Goal: Complete application form: Complete application form

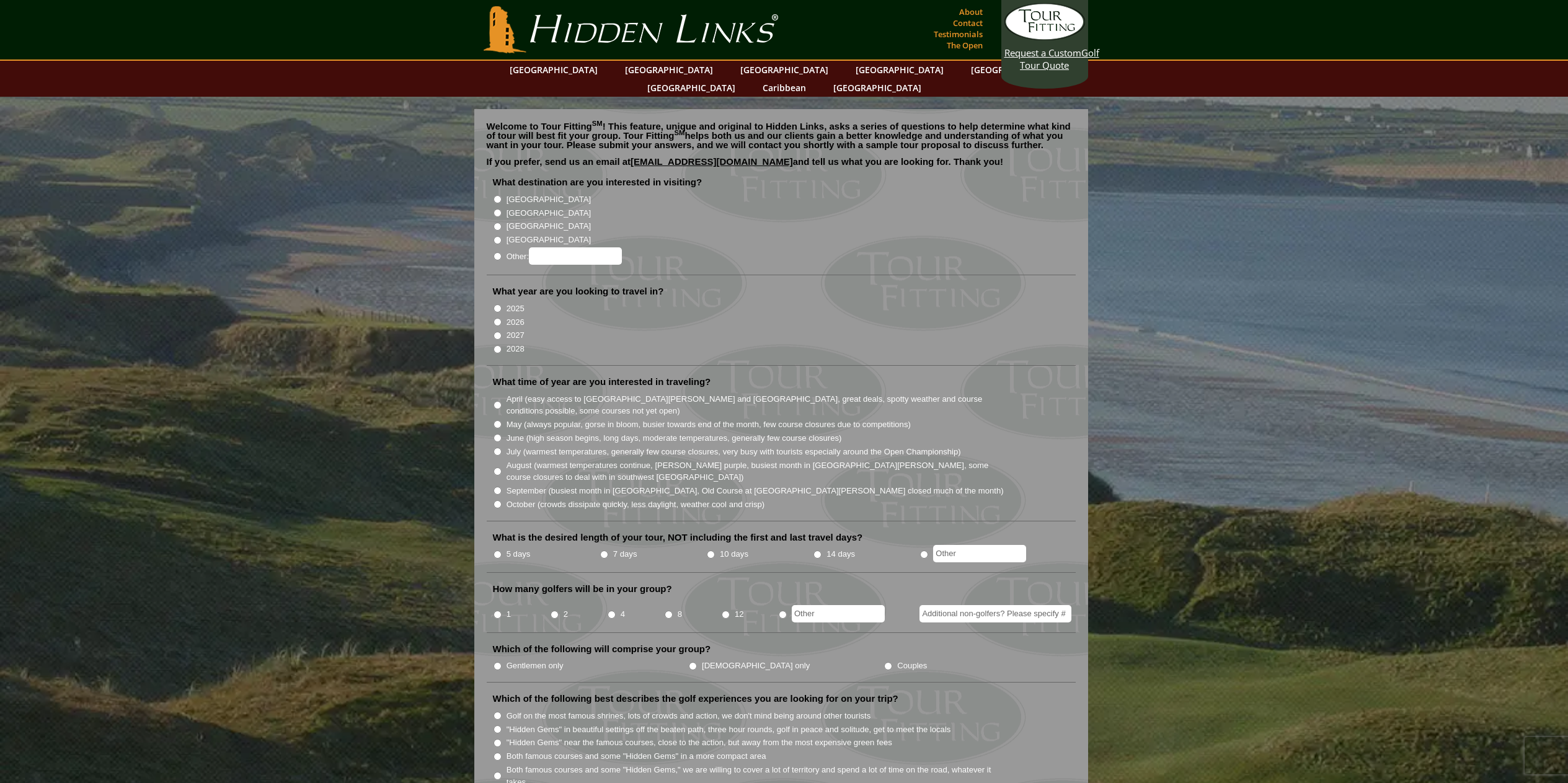
click at [500, 209] on input "[GEOGRAPHIC_DATA]" at bounding box center [497, 213] width 8 height 8
radio input "true"
click at [500, 332] on input "2027" at bounding box center [497, 336] width 8 height 8
radio input "true"
click at [502, 421] on input "May (always popular, gorse in bloom, busier towards end of the month, few cours…" at bounding box center [497, 424] width 8 height 8
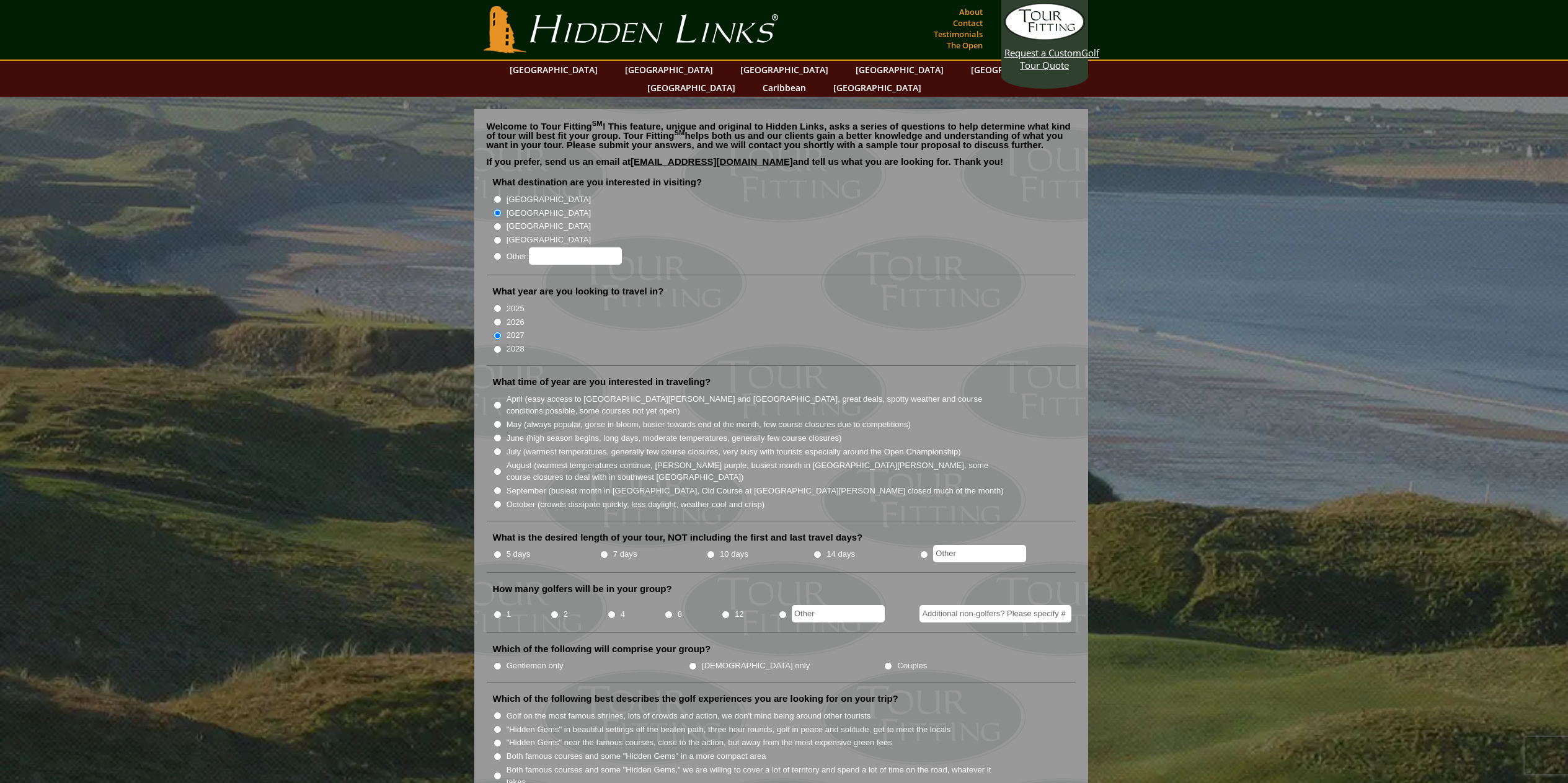
radio input "true"
click at [607, 551] on input "7 days" at bounding box center [604, 555] width 8 height 8
radio input "true"
click at [666, 611] on input "8" at bounding box center [668, 615] width 8 height 8
radio input "true"
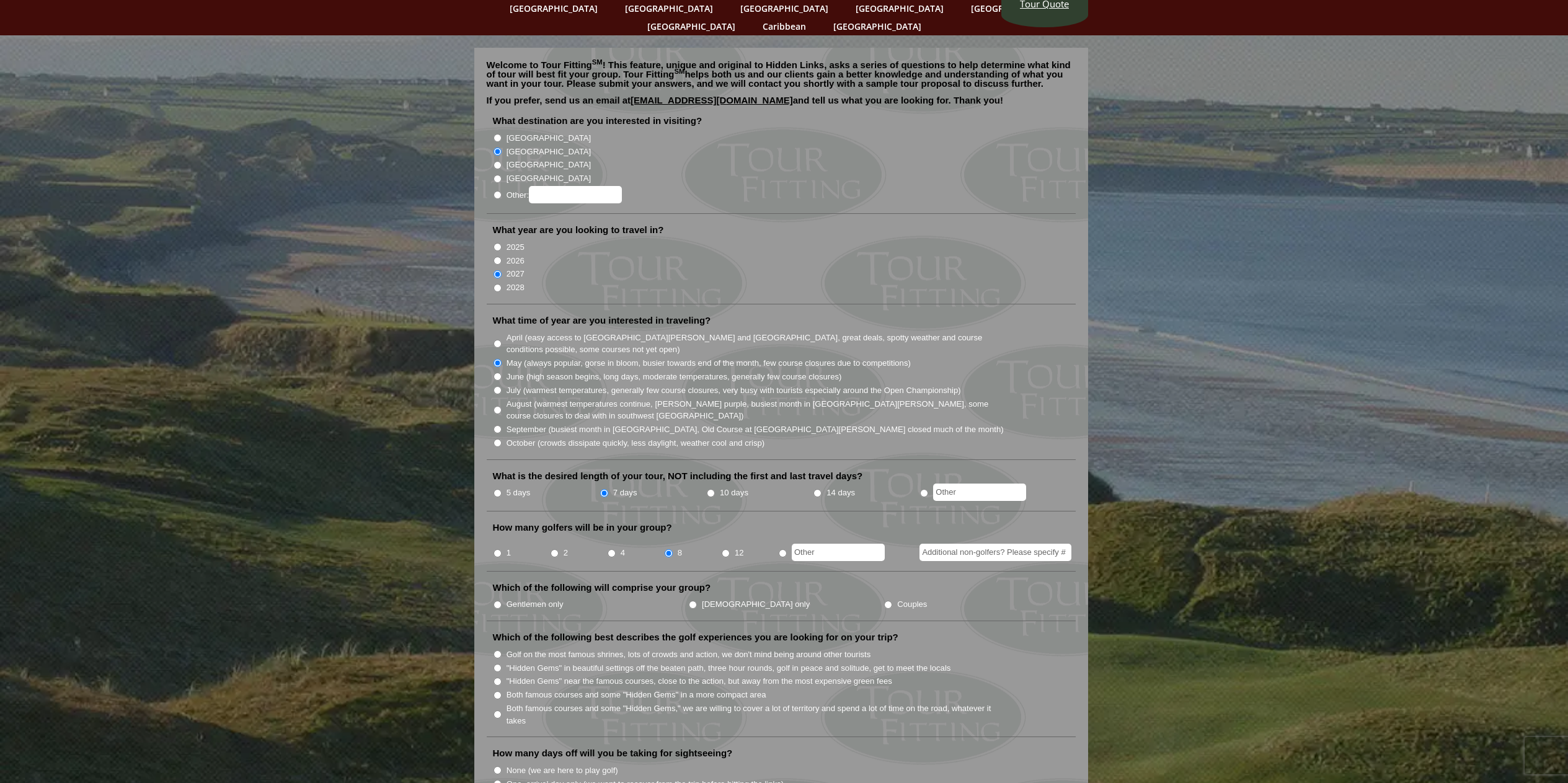
scroll to position [62, 0]
click at [500, 600] on input "Gentlemen only" at bounding box center [497, 604] width 8 height 8
radio input "true"
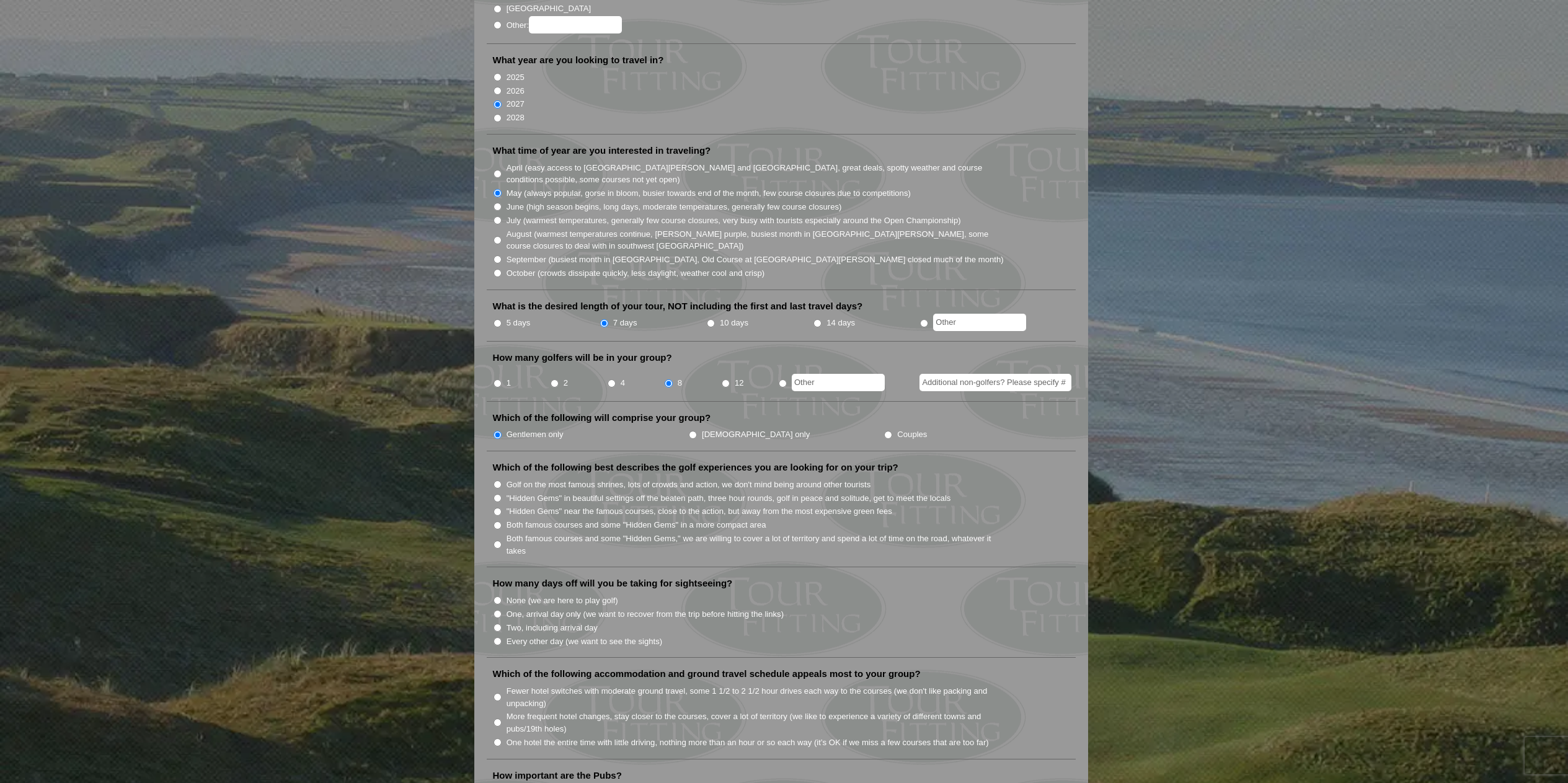
scroll to position [248, 0]
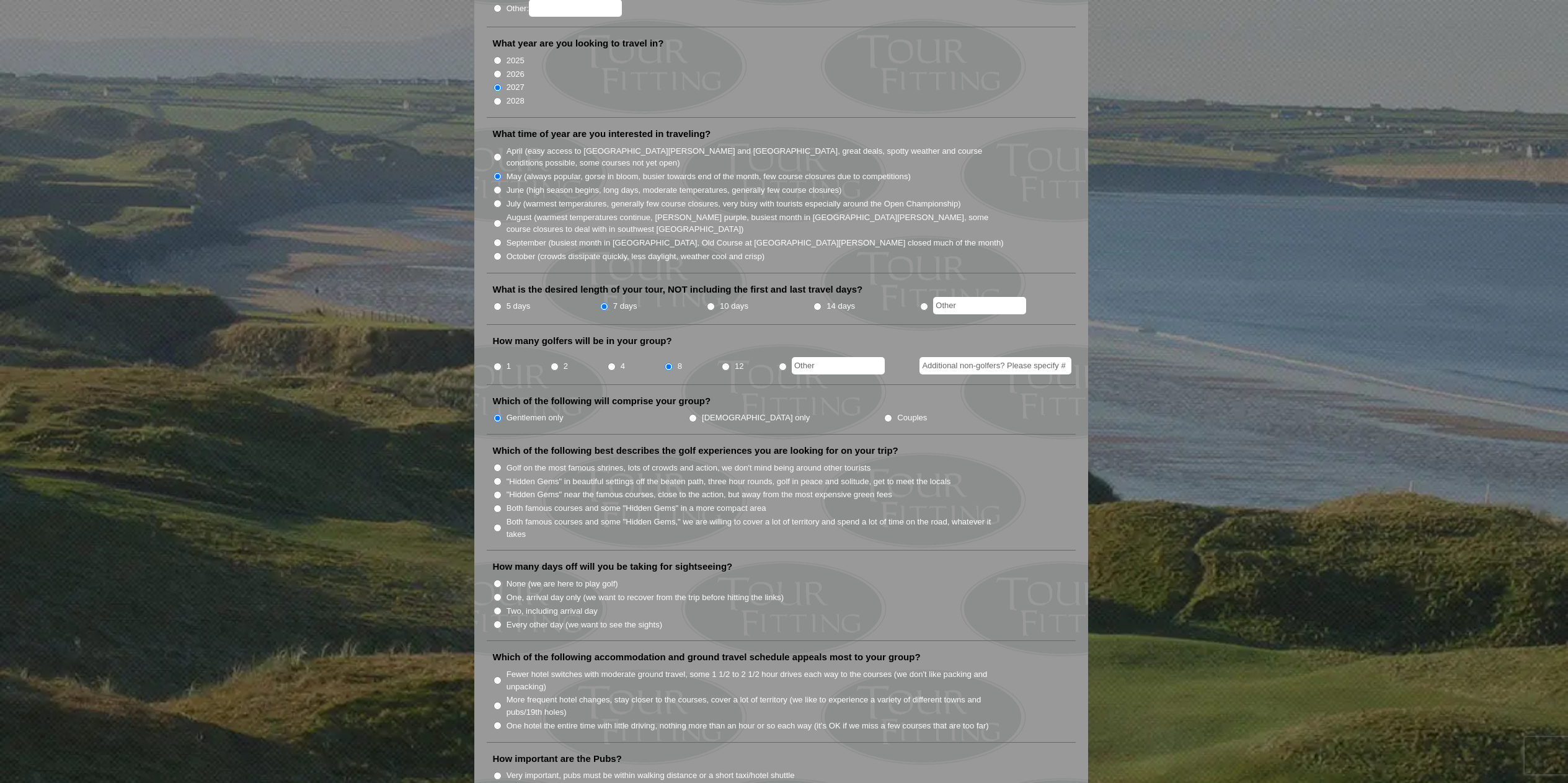
click at [496, 524] on input "Both famous courses and some "Hidden Gems," we are willing to cover a lot of te…" at bounding box center [497, 528] width 8 height 8
radio input "true"
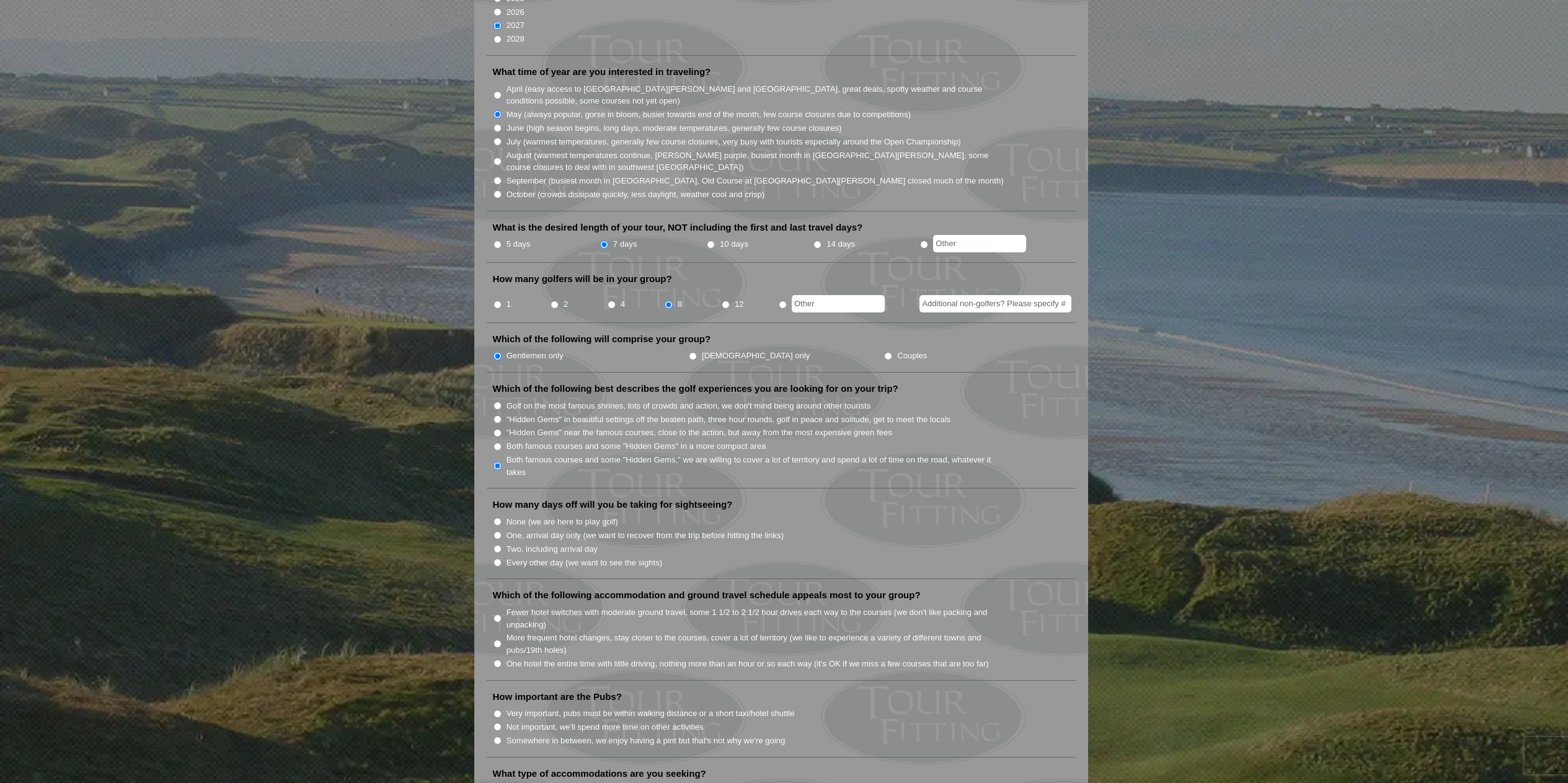
click at [502, 518] on input "None (we are here to play golf)" at bounding box center [497, 522] width 8 height 8
radio input "true"
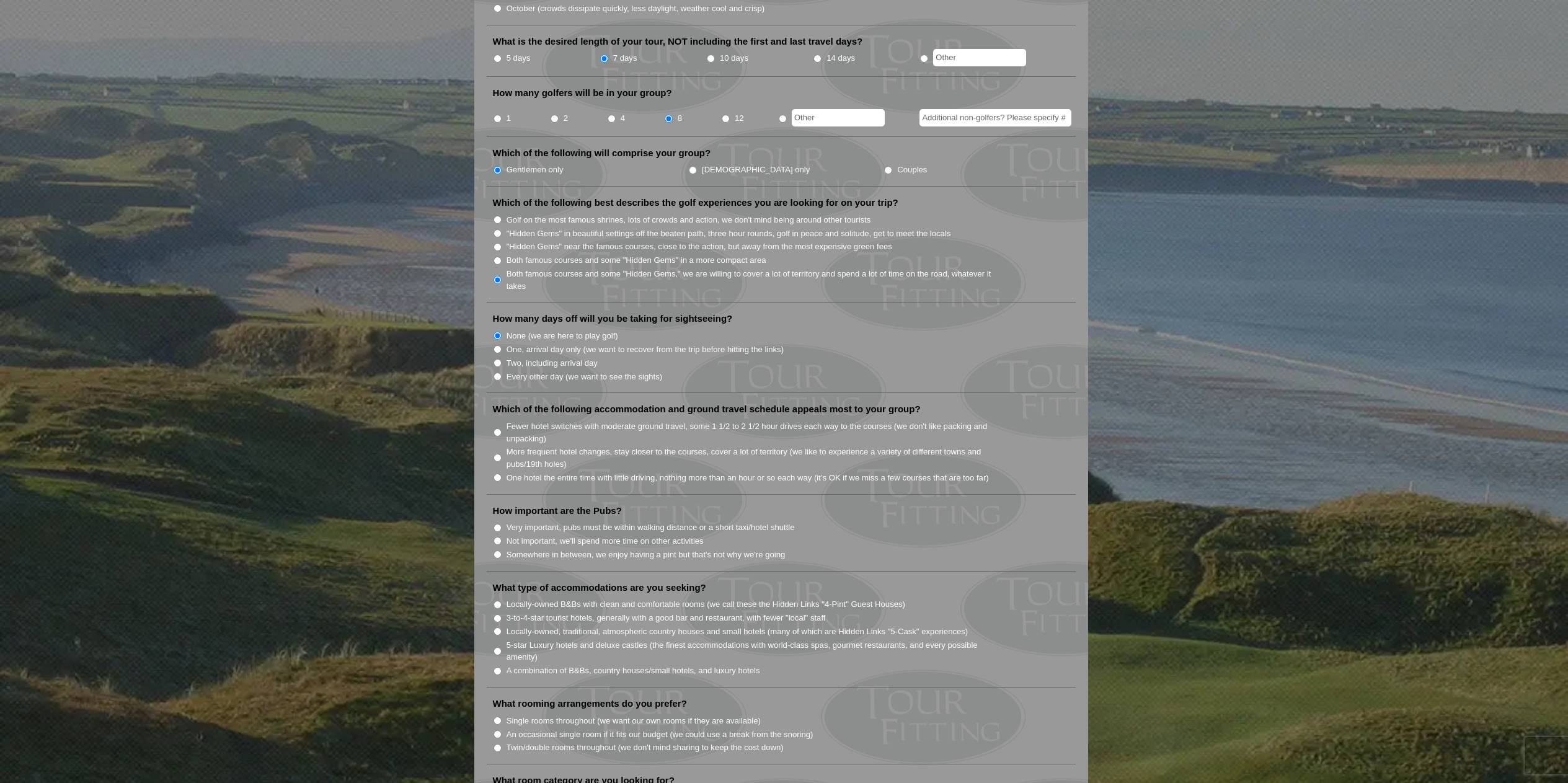
scroll to position [0, 0]
